Goal: Task Accomplishment & Management: Use online tool/utility

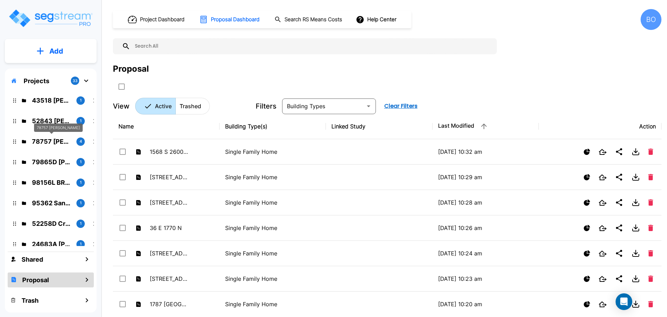
click at [59, 142] on p "78757 Whitmore" at bounding box center [51, 141] width 39 height 9
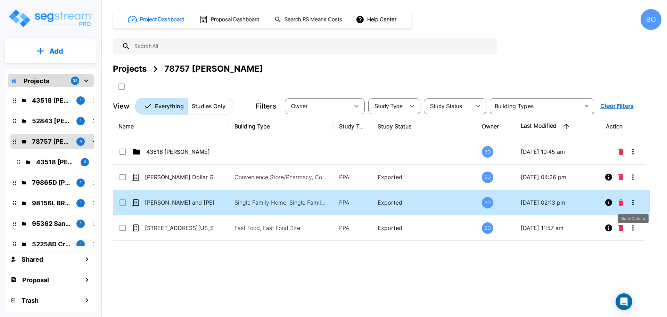
click at [631, 201] on icon "More-Options" at bounding box center [633, 202] width 8 height 8
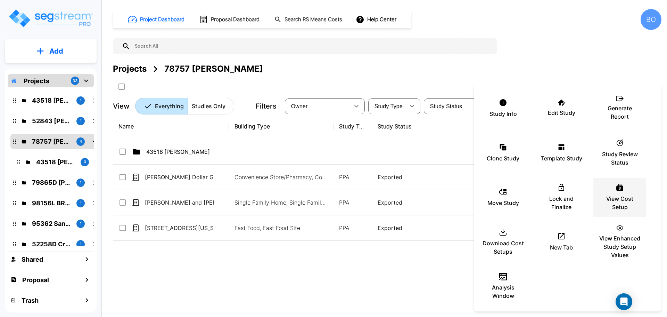
click at [625, 194] on p "View Cost Setup" at bounding box center [620, 202] width 42 height 17
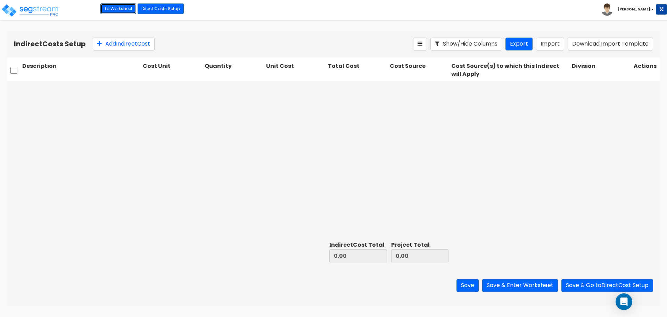
click at [118, 9] on link "To Worksheet" at bounding box center [118, 8] width 36 height 10
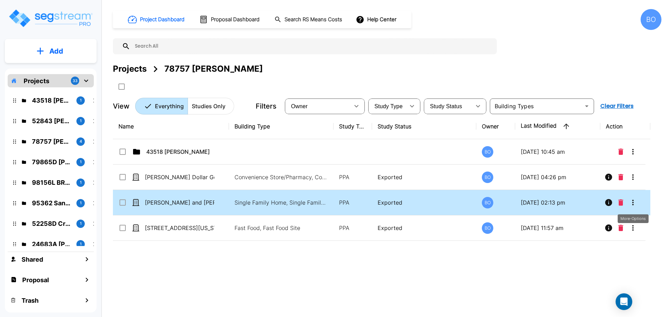
click at [633, 202] on icon "More-Options" at bounding box center [633, 203] width 1 height 6
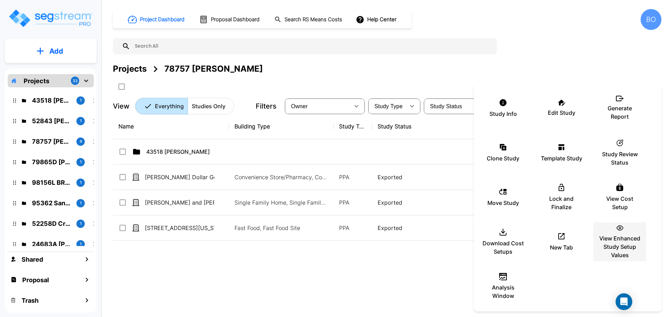
click at [628, 237] on p "View Enhanced Study Setup Values" at bounding box center [620, 246] width 42 height 25
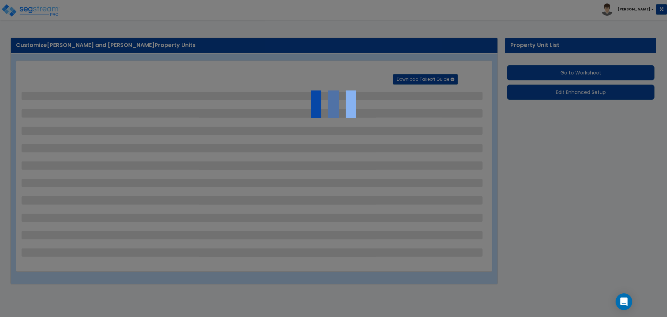
select select "2"
select select "1"
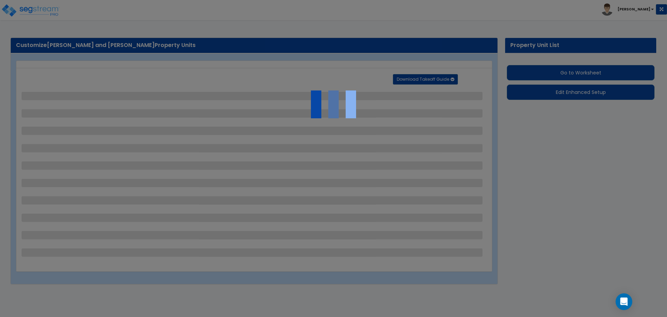
select select "1"
select select "2"
select select "4"
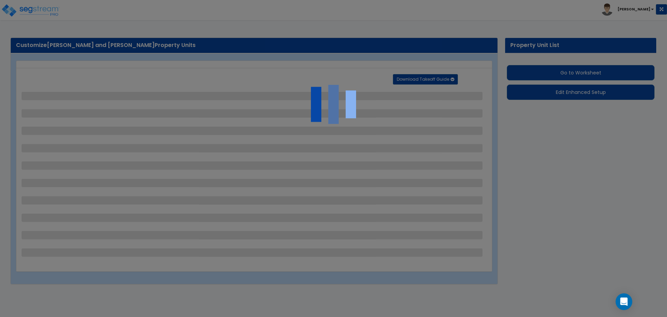
select select "1"
select select "2"
select select "8"
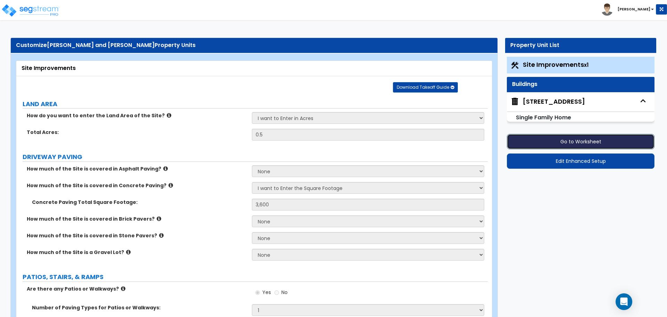
click at [587, 138] on button "Go to Worksheet" at bounding box center [581, 141] width 148 height 15
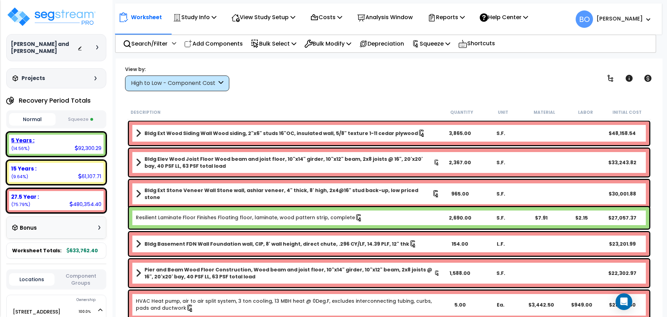
click at [71, 145] on div "5 Years : 92,300.29 (14.56%)" at bounding box center [56, 144] width 95 height 19
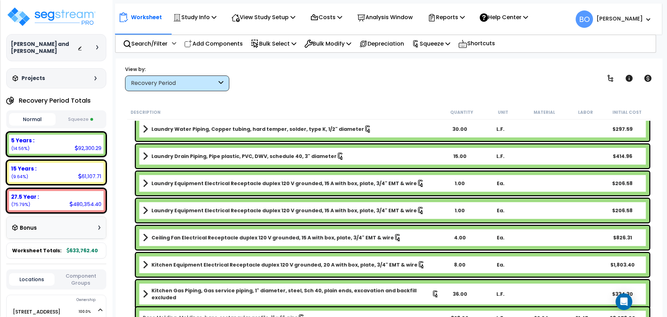
scroll to position [278, 0]
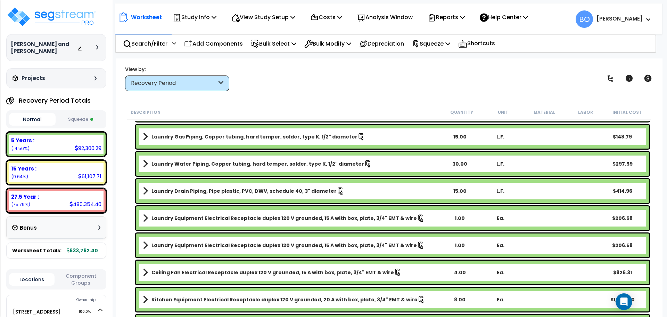
click at [219, 190] on b "Laundry Drain Piping, Pipe plastic, PVC, DWV, schedule 40, 3" diameter" at bounding box center [244, 190] width 185 height 7
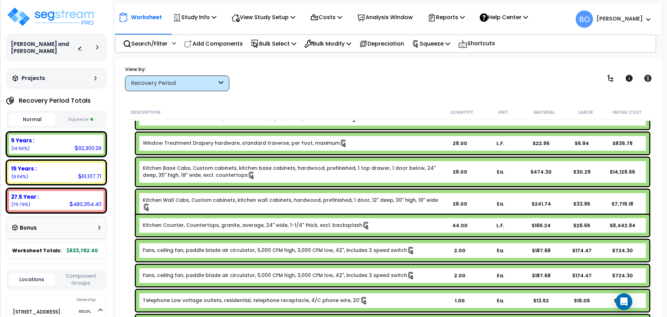
scroll to position [834, 0]
